Goal: Communication & Community: Participate in discussion

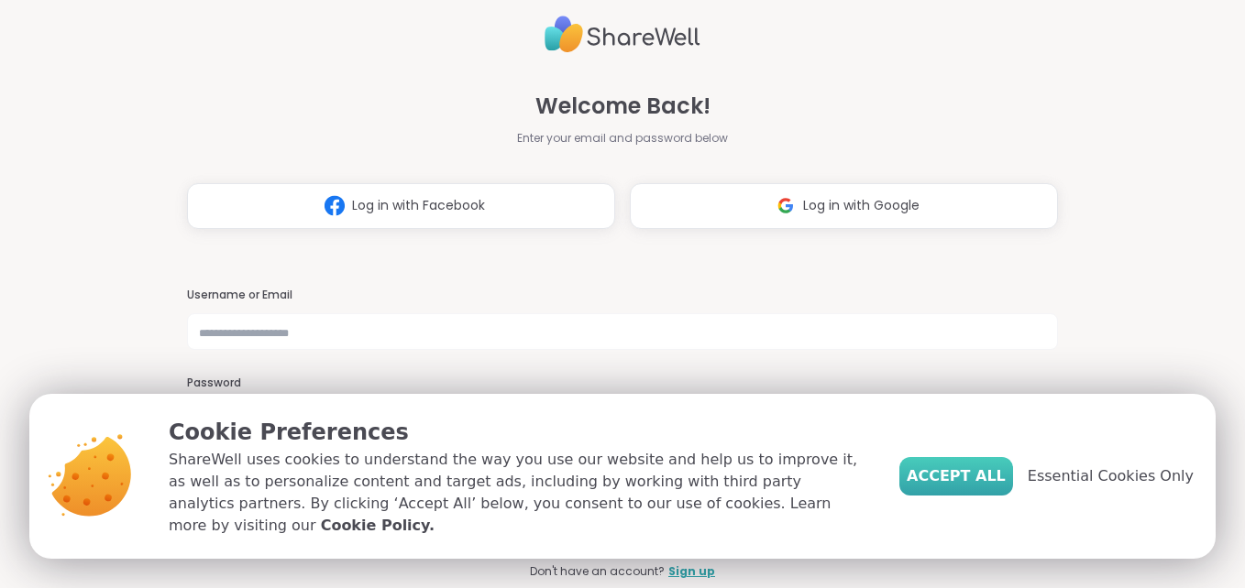
click at [1006, 487] on span "Accept All" at bounding box center [956, 477] width 99 height 22
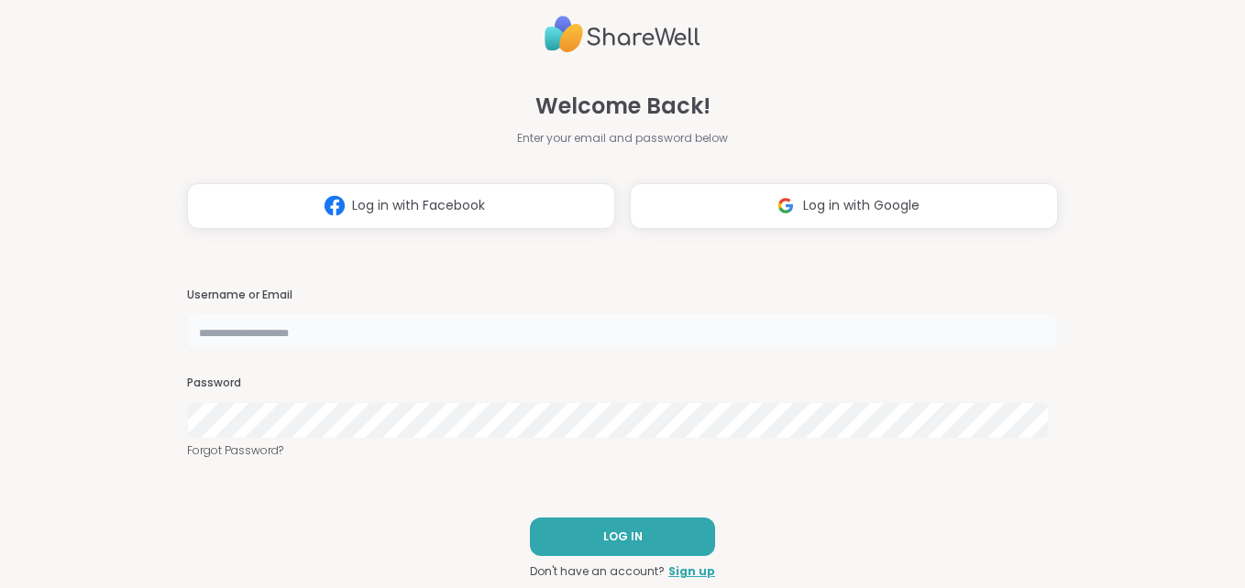
click at [578, 332] on input "text" at bounding box center [623, 331] width 872 height 37
type input "**********"
click at [622, 533] on span "LOG IN" at bounding box center [622, 537] width 39 height 16
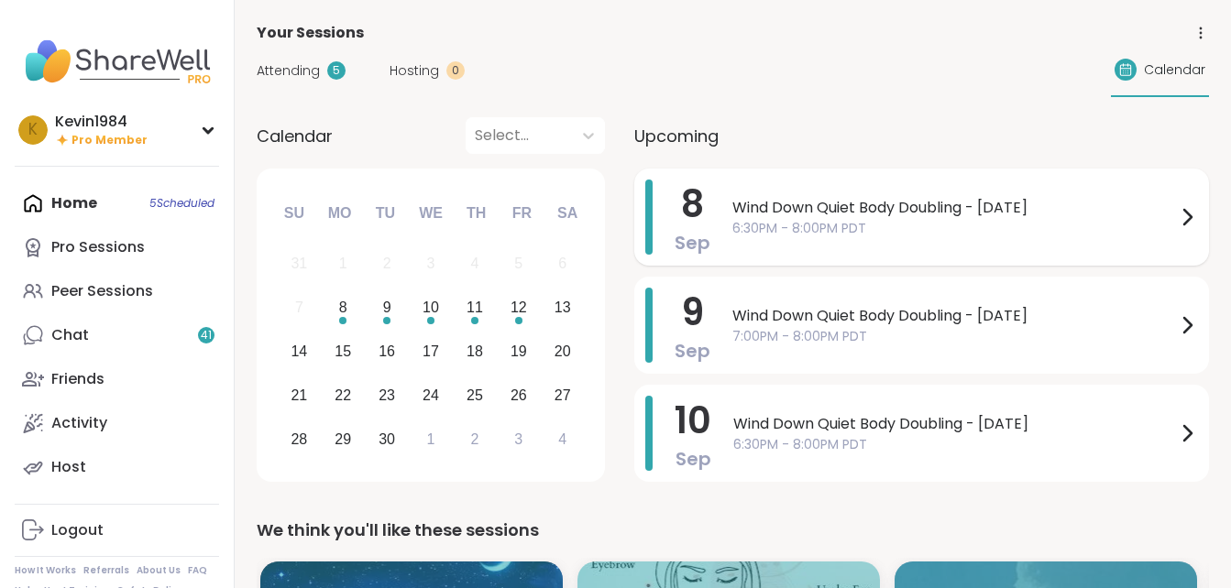
click at [857, 238] on div "Wind Down Quiet Body Doubling - [DATE] 6:30PM - 8:00PM PDT" at bounding box center [965, 217] width 466 height 75
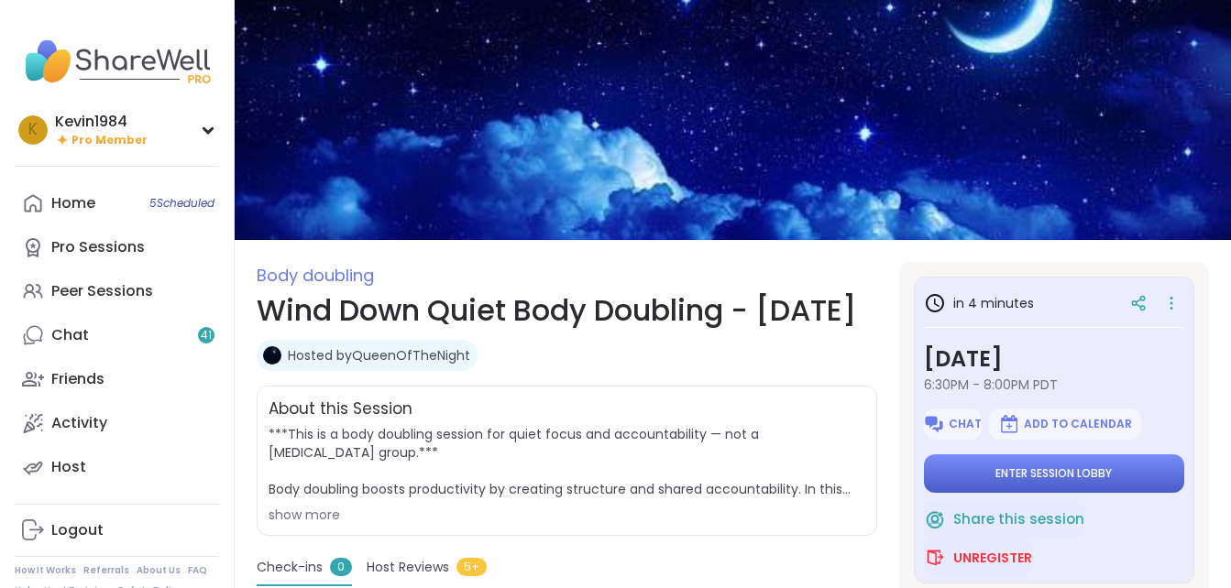
click at [1031, 477] on span "Enter session lobby" at bounding box center [1053, 474] width 116 height 15
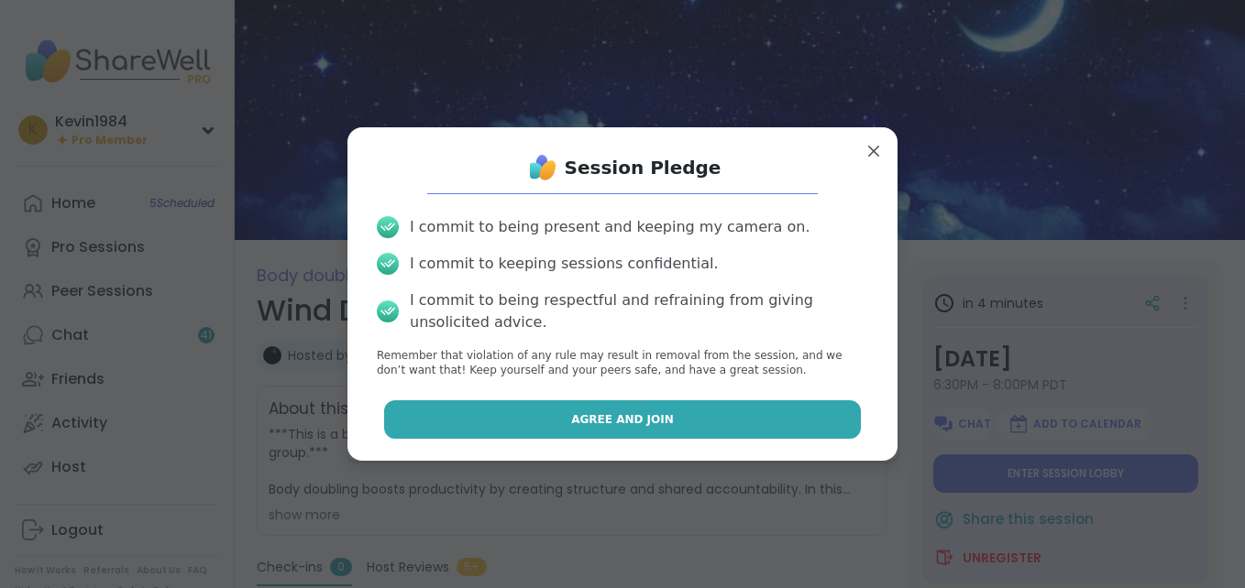
click at [725, 416] on button "Agree and Join" at bounding box center [623, 420] width 478 height 38
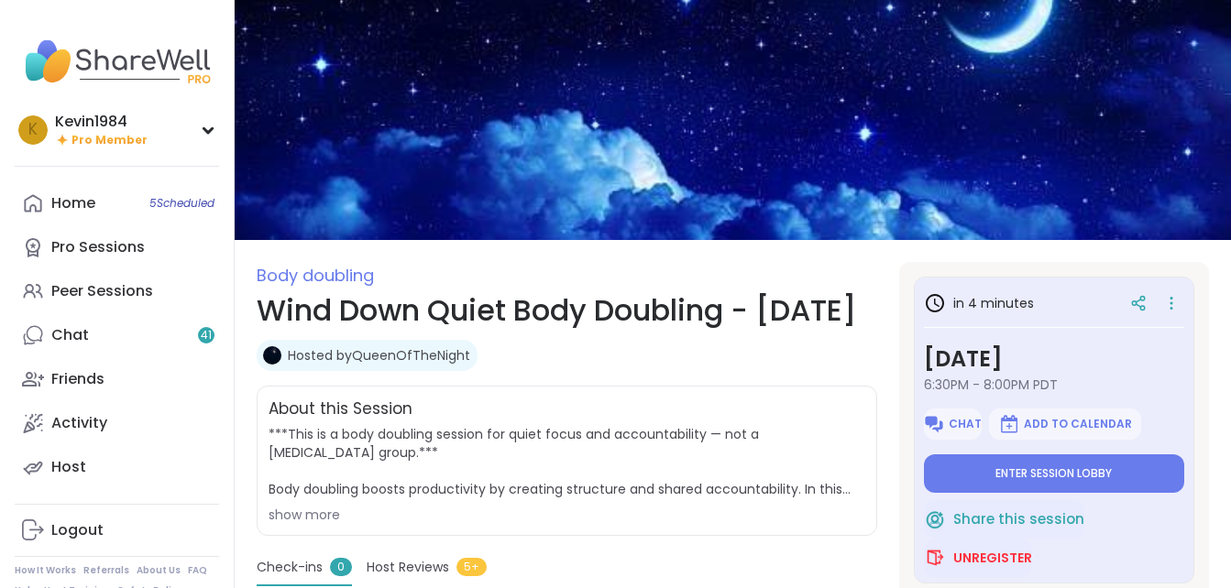
type textarea "*"
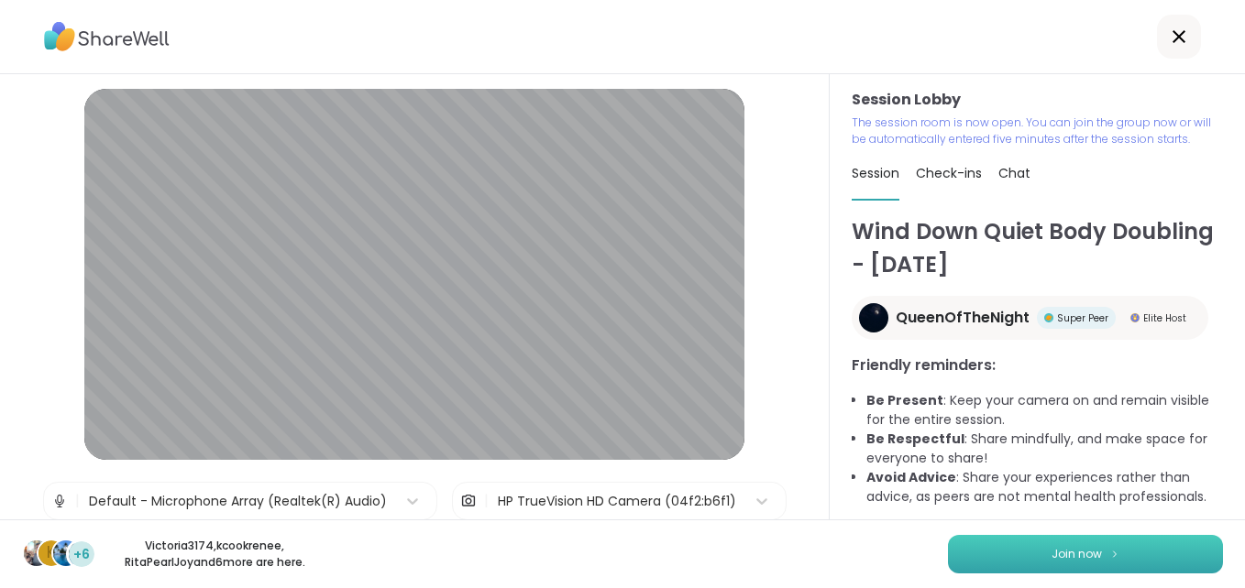
click at [1060, 559] on span "Join now" at bounding box center [1076, 554] width 50 height 16
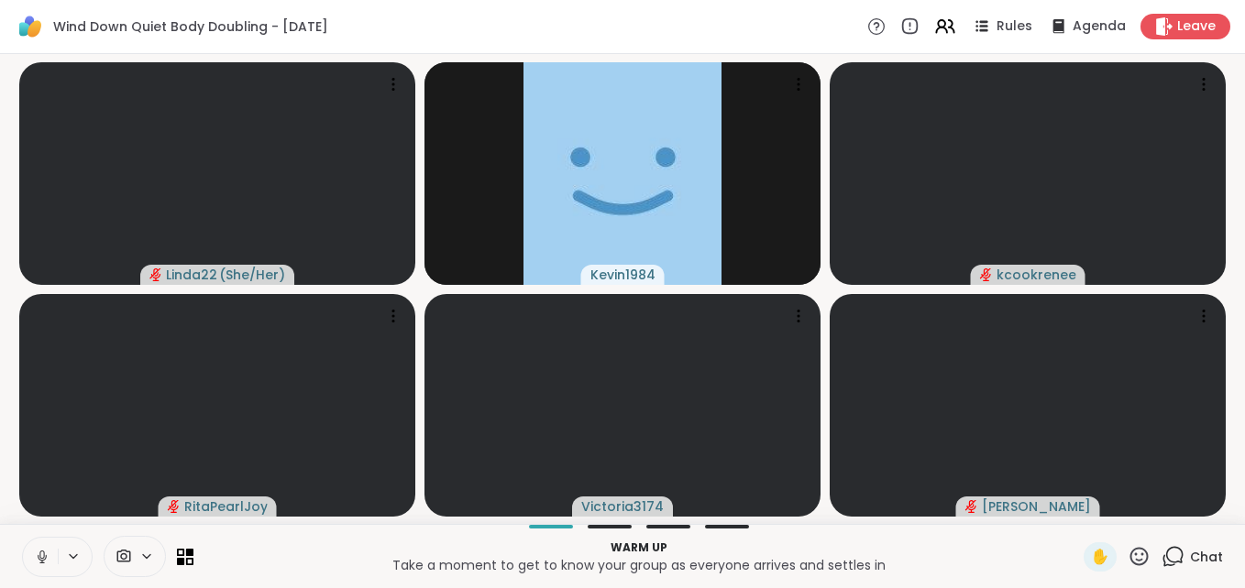
click at [40, 550] on icon at bounding box center [42, 557] width 16 height 16
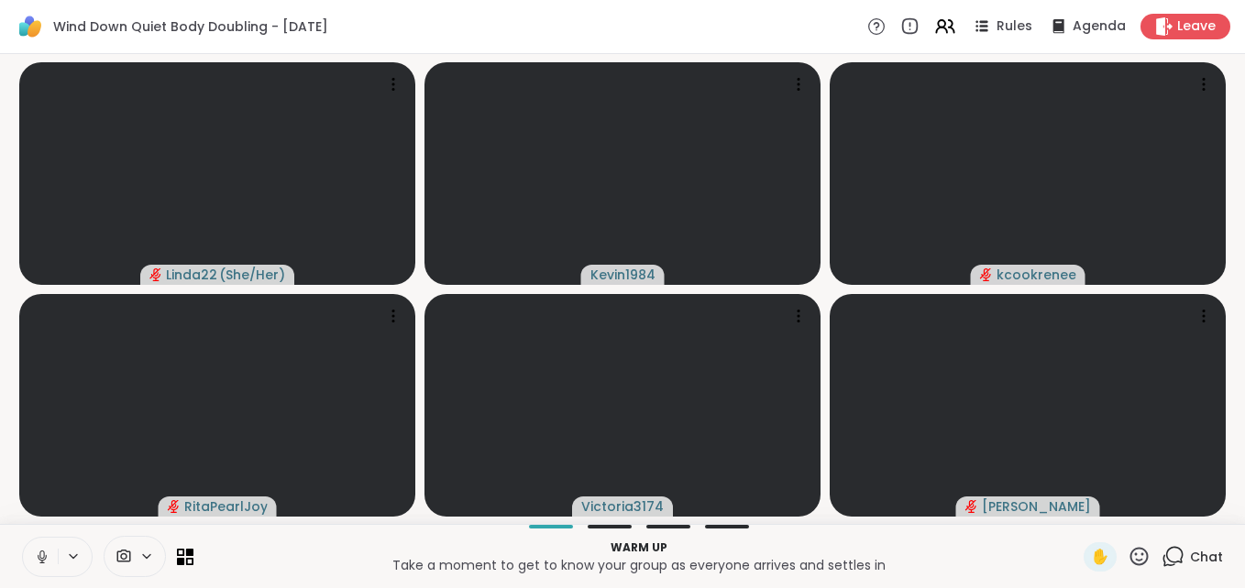
click at [35, 554] on icon at bounding box center [42, 557] width 16 height 16
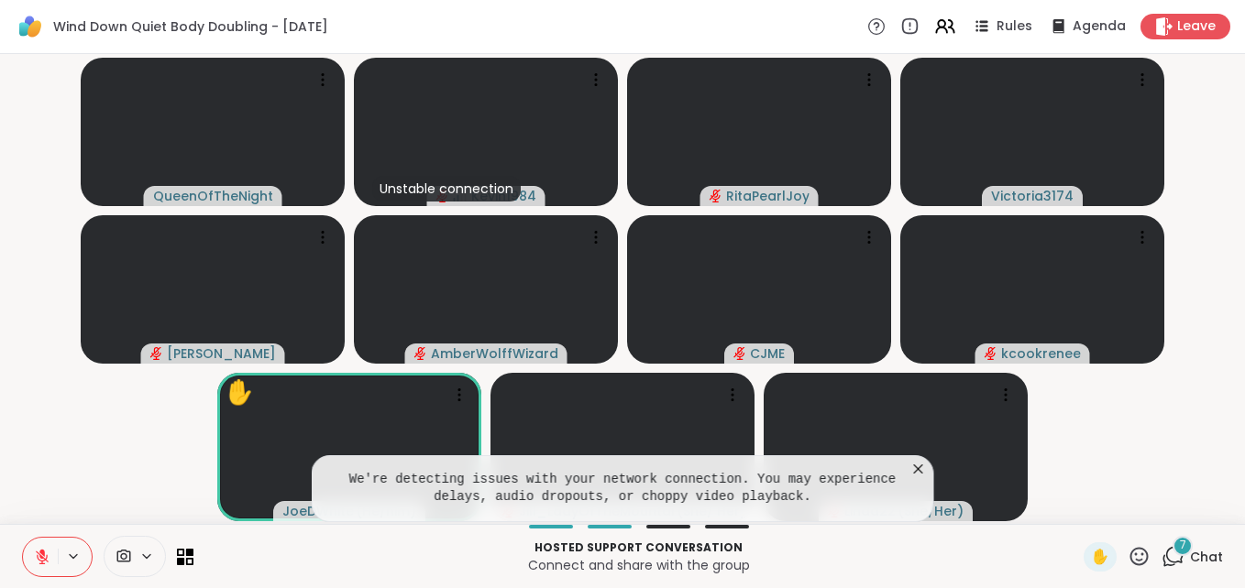
click at [918, 471] on icon at bounding box center [918, 469] width 18 height 18
